Goal: Task Accomplishment & Management: Manage account settings

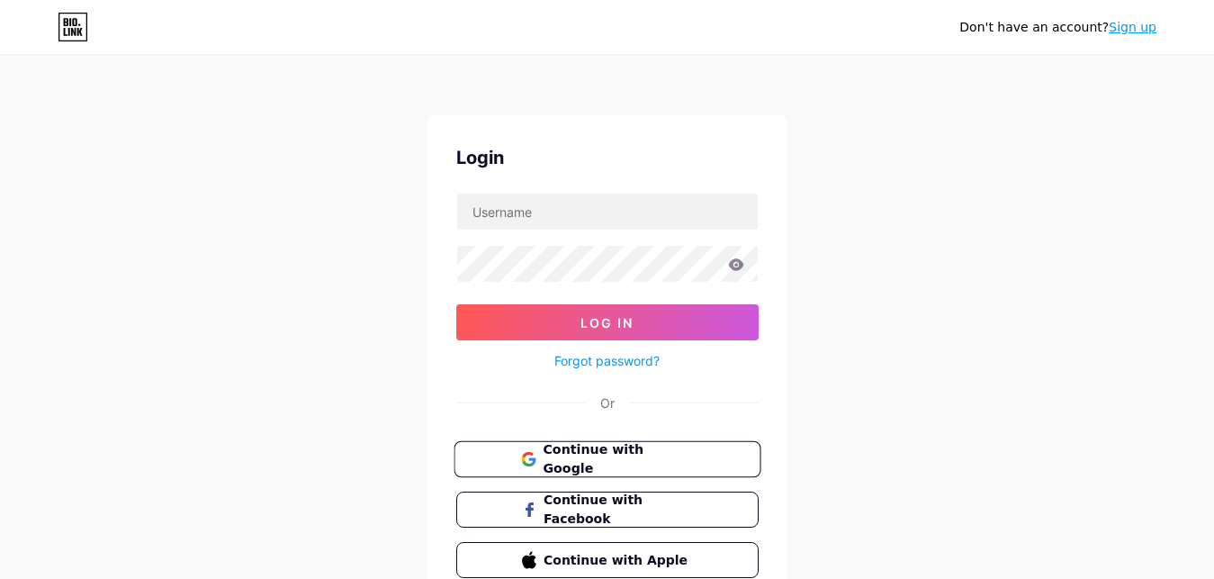
click at [590, 456] on span "Continue with Google" at bounding box center [618, 459] width 150 height 39
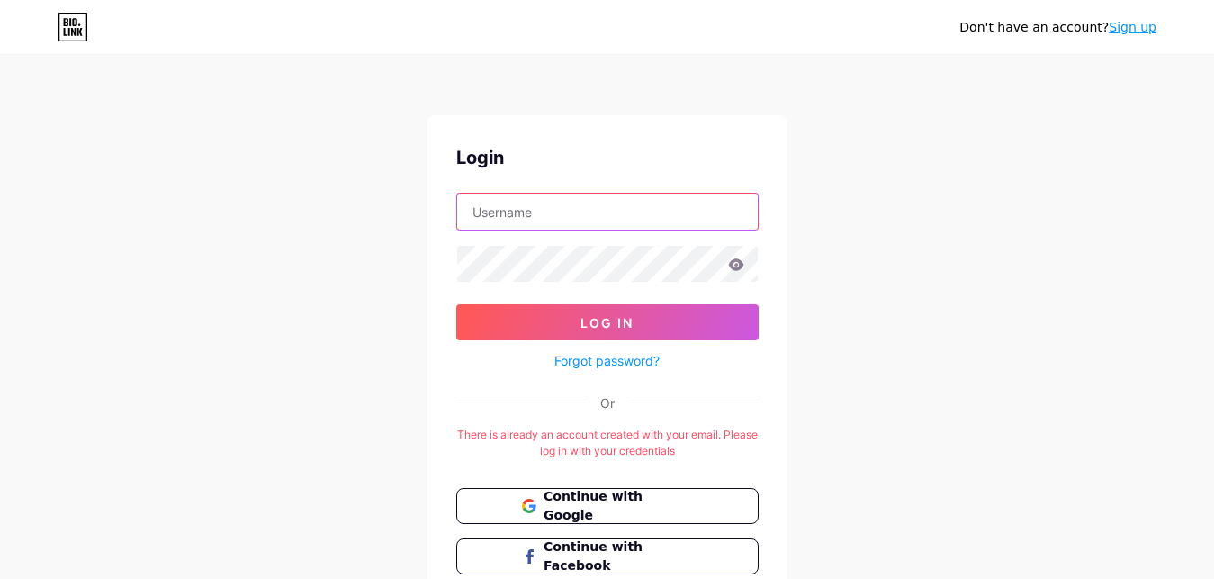
click at [479, 219] on input "text" at bounding box center [607, 212] width 301 height 36
paste input "Converthink solutions"
type input "Converthink solutions"
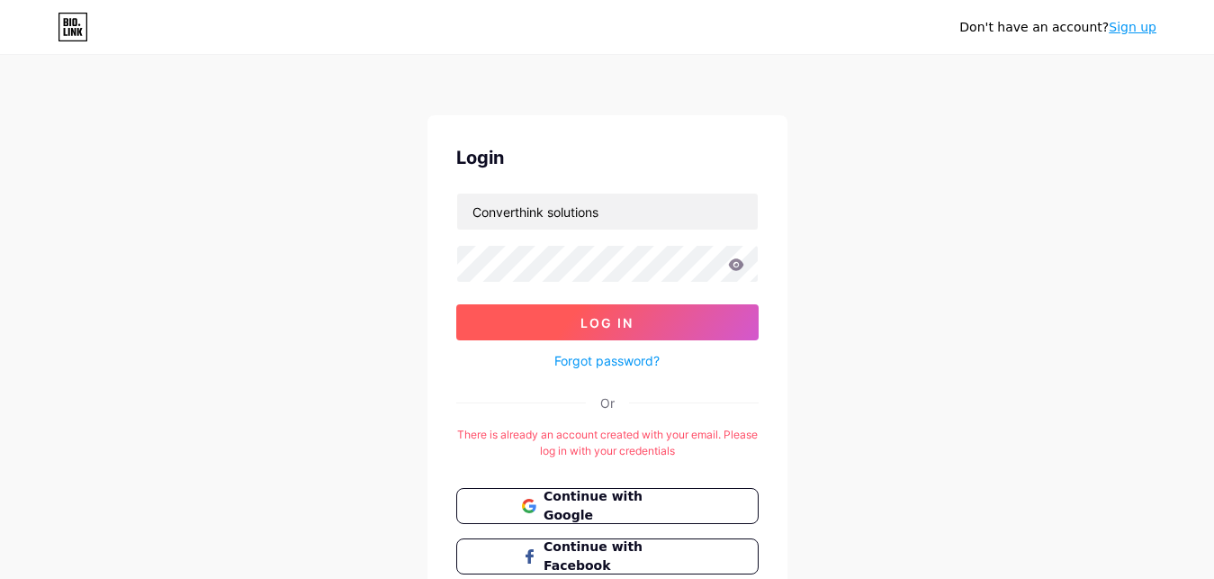
click at [544, 330] on button "Log In" at bounding box center [607, 322] width 302 height 36
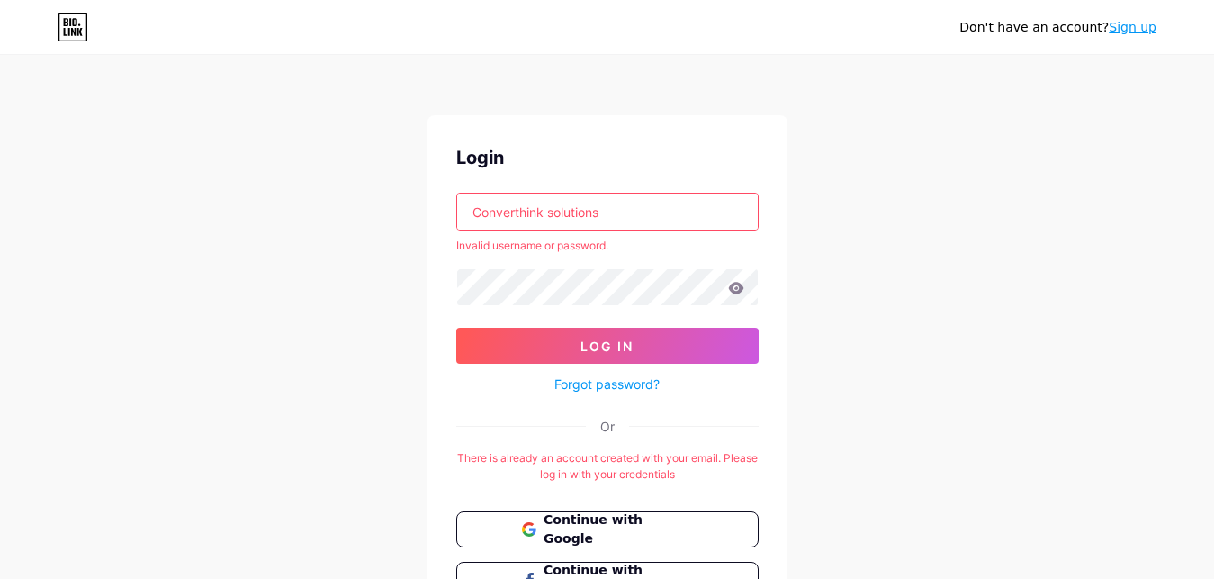
click at [607, 205] on input "Converthink solutions" at bounding box center [607, 212] width 301 height 36
click at [615, 356] on button "Log In" at bounding box center [607, 346] width 302 height 36
